Goal: Task Accomplishment & Management: Manage account settings

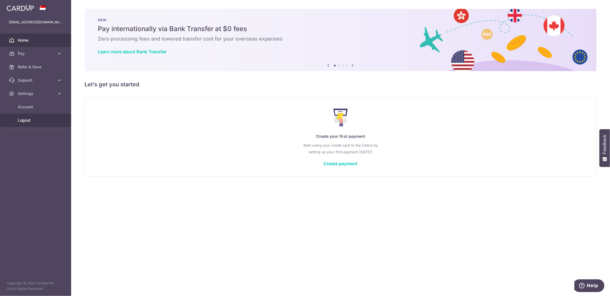
click at [32, 117] on link "Logout" at bounding box center [35, 120] width 71 height 13
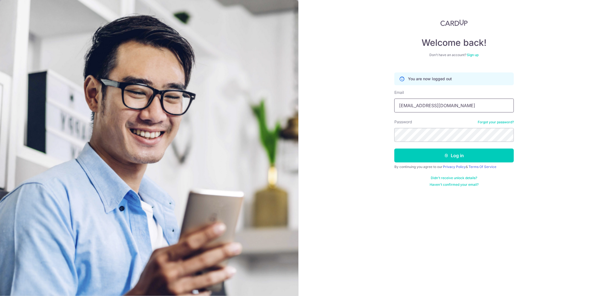
click at [440, 107] on input "yex2d2@gmail.com" at bounding box center [453, 106] width 119 height 14
type input "[EMAIL_ADDRESS][DOMAIN_NAME]"
click at [455, 155] on button "Log in" at bounding box center [453, 156] width 119 height 14
